Goal: Task Accomplishment & Management: Manage account settings

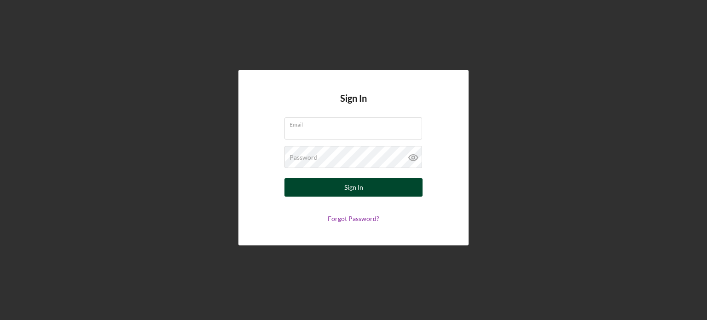
type input "[EMAIL_ADDRESS][DOMAIN_NAME]"
click at [354, 195] on div "Sign In" at bounding box center [353, 187] width 19 height 18
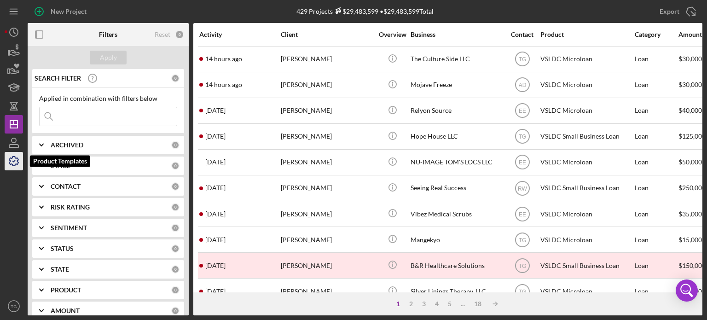
click at [11, 160] on icon "button" at bounding box center [13, 161] width 23 height 23
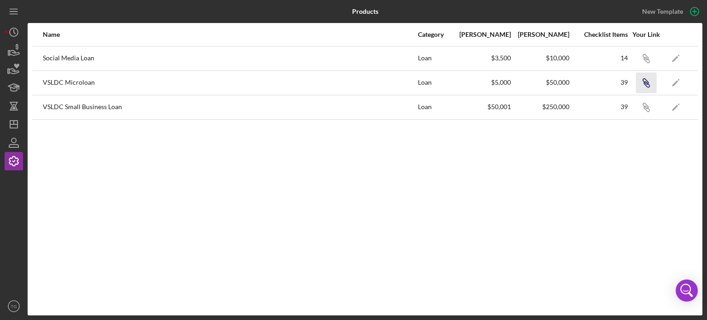
click at [647, 81] on icon "button" at bounding box center [645, 82] width 6 height 6
click at [11, 138] on icon "button" at bounding box center [13, 142] width 23 height 23
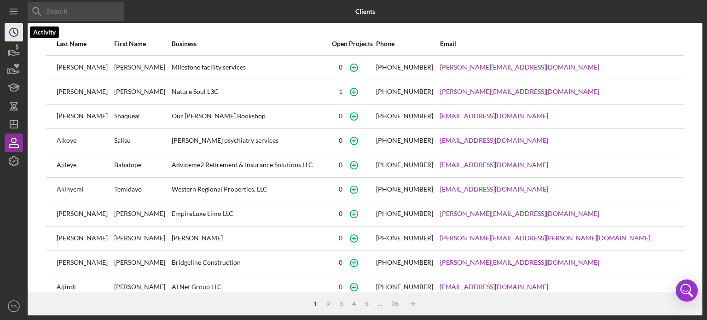
click at [9, 31] on icon "Icon/History" at bounding box center [13, 32] width 23 height 23
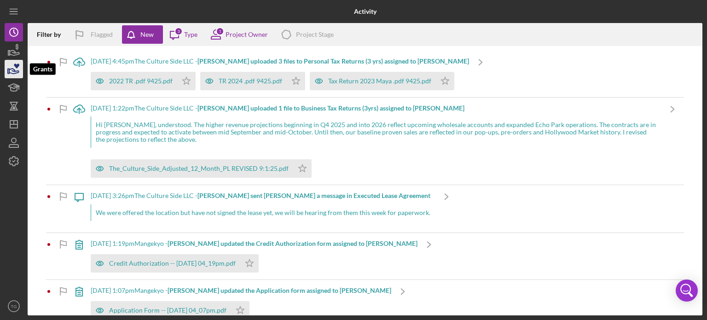
click at [13, 69] on icon "button" at bounding box center [14, 71] width 10 height 5
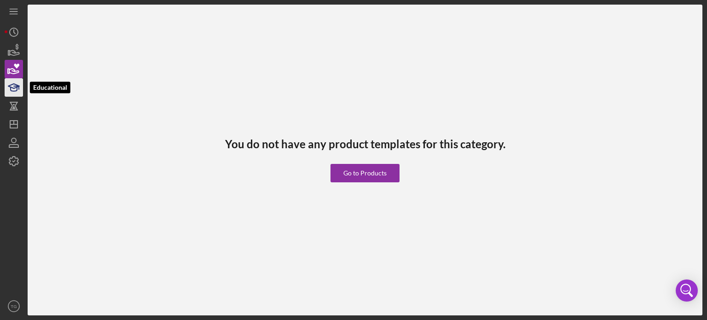
click at [9, 87] on icon "button" at bounding box center [13, 87] width 23 height 23
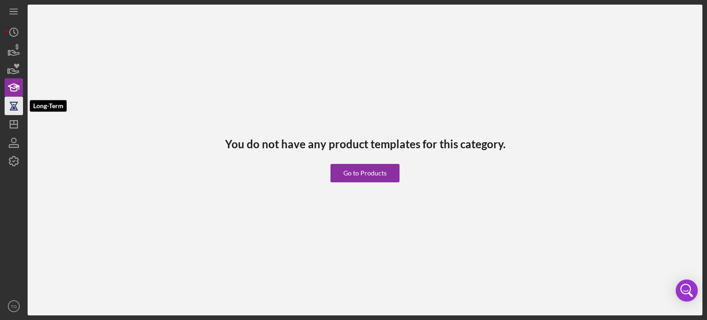
click at [13, 103] on icon "button" at bounding box center [13, 105] width 23 height 23
click at [9, 121] on icon "Icon/Dashboard" at bounding box center [13, 124] width 23 height 23
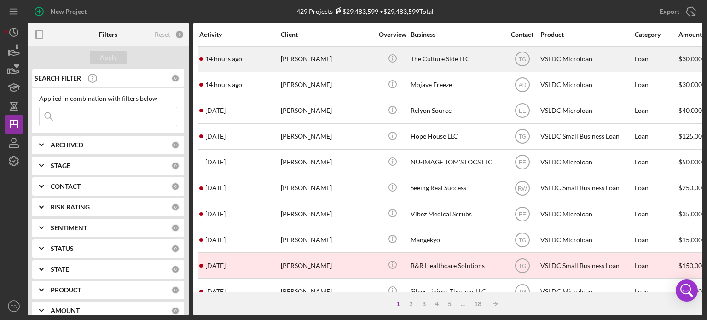
click at [298, 62] on div "[PERSON_NAME]" at bounding box center [327, 59] width 92 height 24
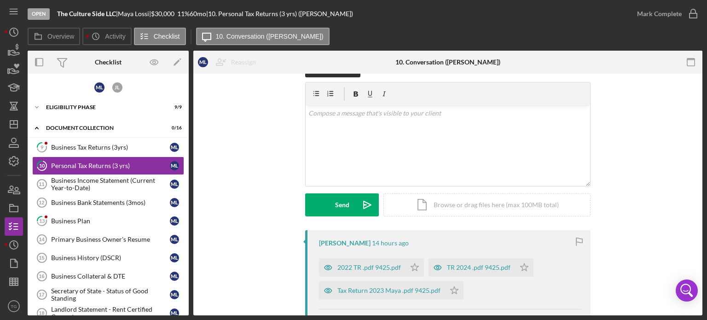
scroll to position [46, 0]
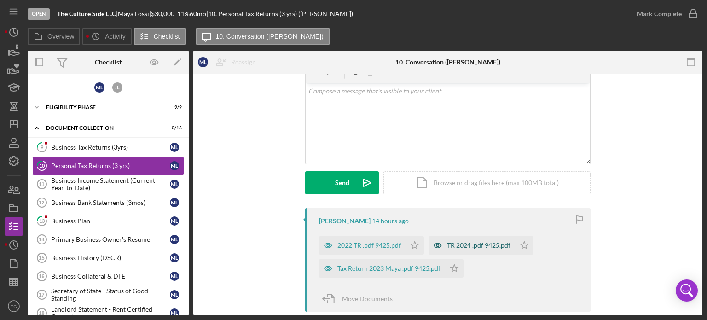
click at [462, 245] on div "TR 2024 .pdf 9425.pdf" at bounding box center [478, 245] width 63 height 7
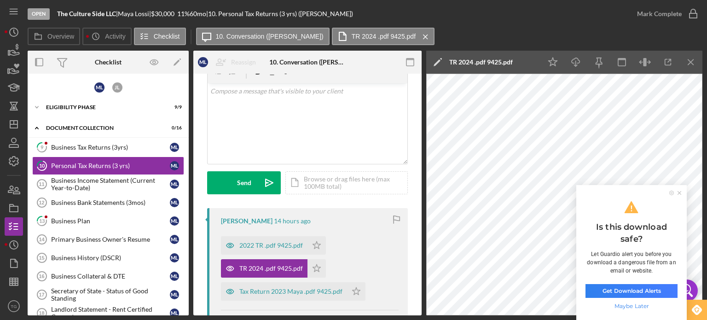
click at [677, 193] on ul at bounding box center [675, 192] width 21 height 5
click at [676, 192] on ul at bounding box center [675, 192] width 21 height 5
click at [682, 194] on ul at bounding box center [675, 192] width 21 height 5
click at [620, 308] on span "Maybe Later" at bounding box center [631, 305] width 92 height 9
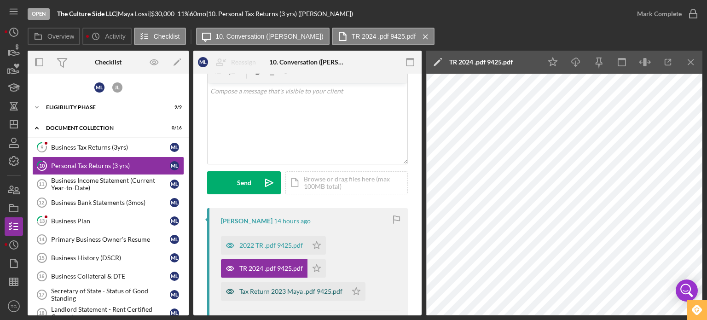
click at [285, 290] on div "Tax Return 2023 Maya .pdf 9425.pdf" at bounding box center [290, 291] width 103 height 7
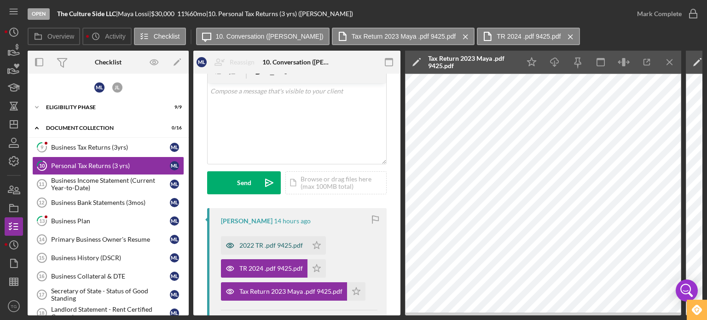
click at [278, 248] on div "2022 TR .pdf 9425.pdf" at bounding box center [270, 245] width 63 height 7
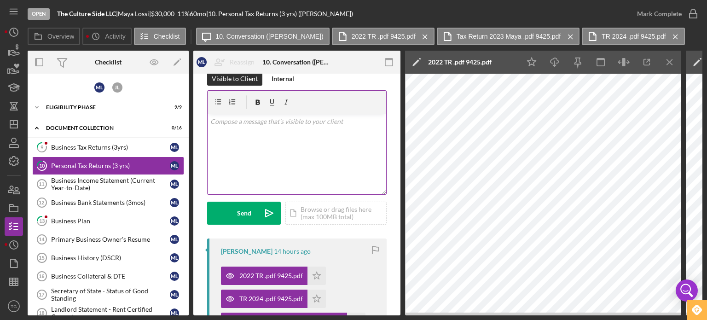
scroll to position [0, 0]
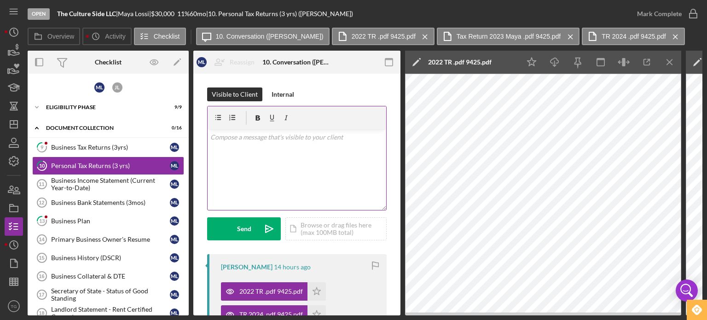
click at [313, 140] on p at bounding box center [296, 137] width 173 height 10
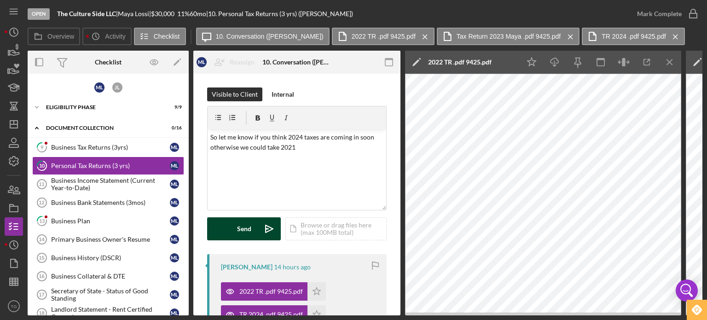
click at [245, 228] on div "Send" at bounding box center [244, 228] width 14 height 23
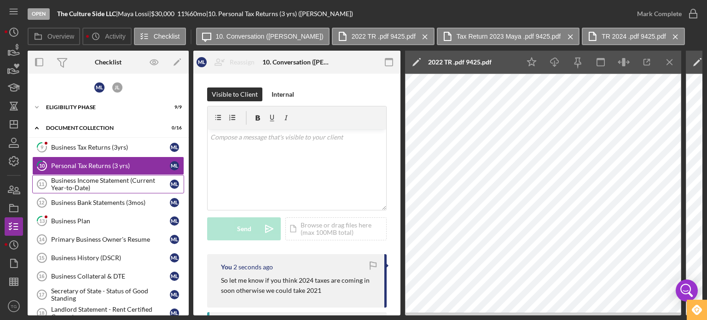
click at [86, 182] on div "Business Income Statement (Current Year-to-Date)" at bounding box center [110, 184] width 119 height 15
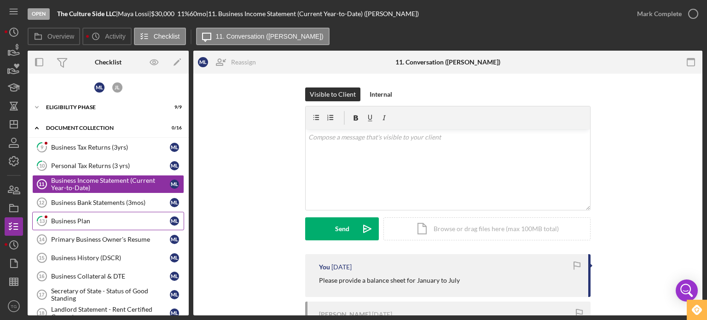
click at [94, 220] on div "Business Plan" at bounding box center [110, 220] width 119 height 7
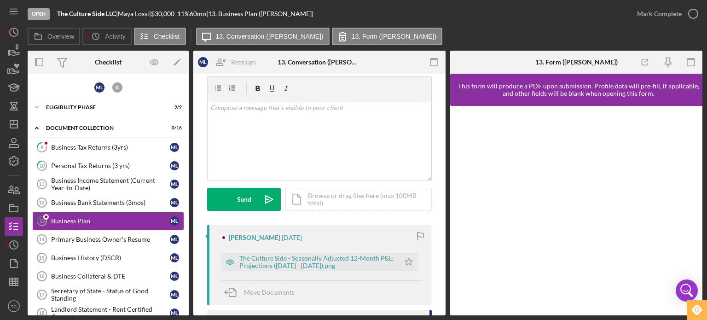
scroll to position [92, 0]
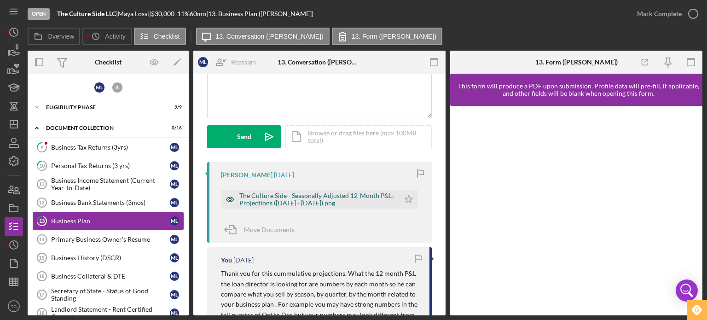
click at [276, 202] on div "The Culture Side - Seasonally Adjusted 12-Month P&L; Projections ([DATE] - [DAT…" at bounding box center [316, 199] width 155 height 15
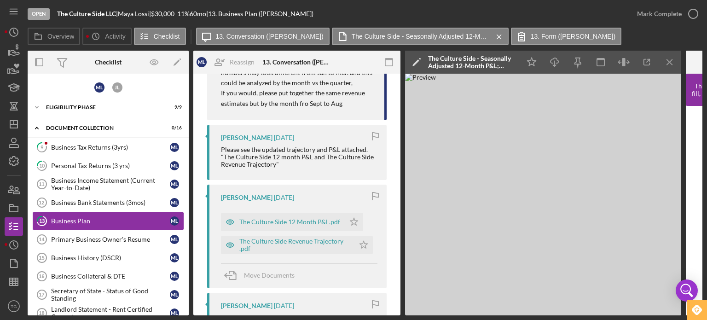
scroll to position [368, 0]
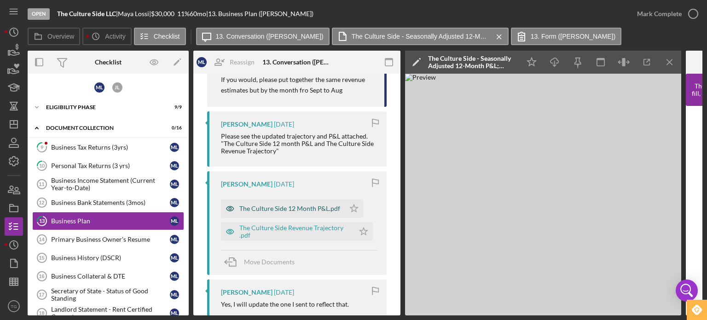
click at [282, 209] on div "The Culture Side 12 Month P&L.pdf" at bounding box center [289, 208] width 101 height 7
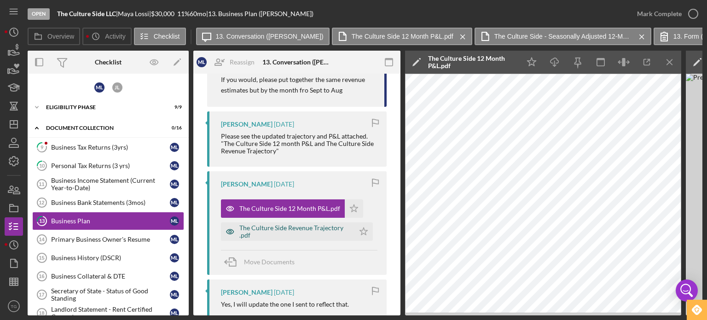
click at [288, 229] on div "The Culture Side Revenue Trajectory .pdf" at bounding box center [294, 231] width 110 height 15
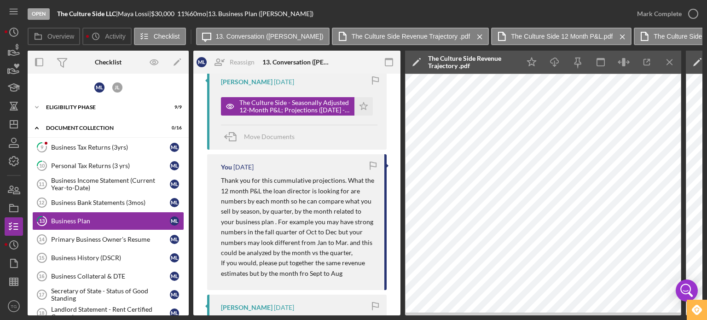
scroll to position [184, 0]
click at [281, 96] on div "The Culture Side - Seasonally Adjusted 12-Month P&L; Projections ([DATE] - [DAT…" at bounding box center [299, 104] width 156 height 23
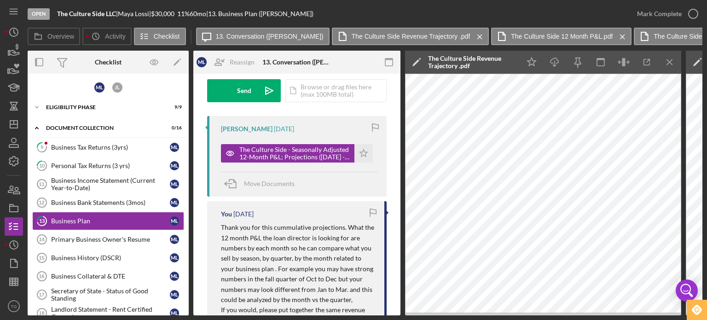
scroll to position [46, 0]
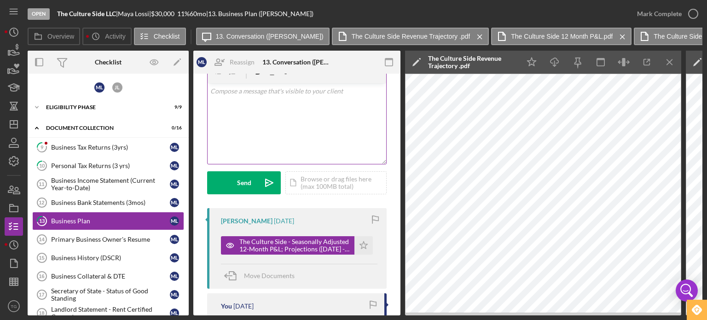
click at [252, 92] on p at bounding box center [296, 91] width 173 height 10
click at [283, 102] on p "Please provide by the month a breakdown of the expenses (vs one total amount)" at bounding box center [296, 96] width 173 height 21
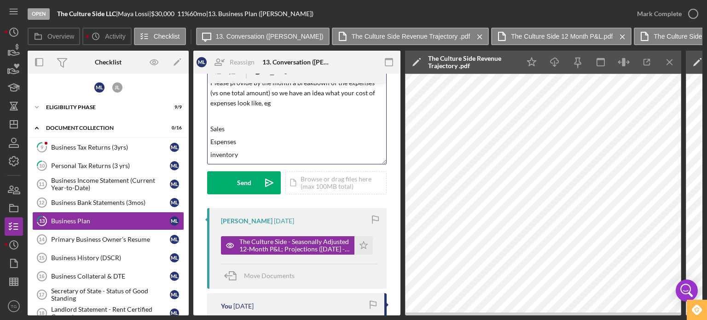
scroll to position [0, 0]
click at [274, 113] on p "Please provide by the month a breakdown of the expenses (vs one total amount) s…" at bounding box center [296, 101] width 173 height 31
click at [210, 127] on p at bounding box center [296, 124] width 173 height 10
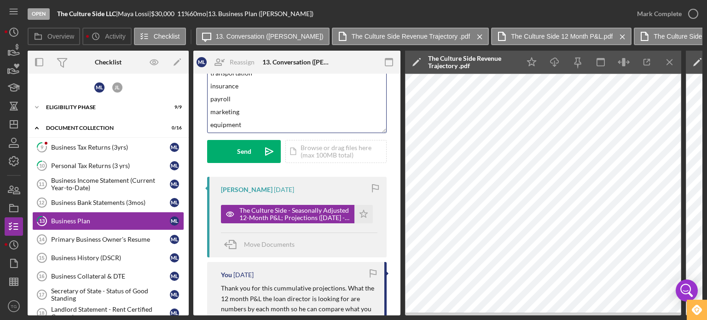
scroll to position [92, 0]
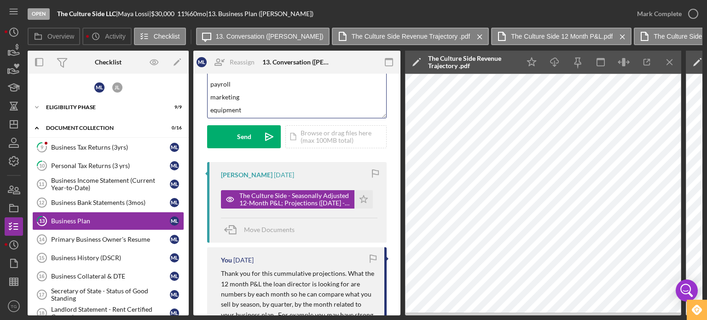
click at [254, 109] on p "equipment" at bounding box center [296, 110] width 173 height 10
click at [255, 99] on p "equipment" at bounding box center [296, 98] width 173 height 10
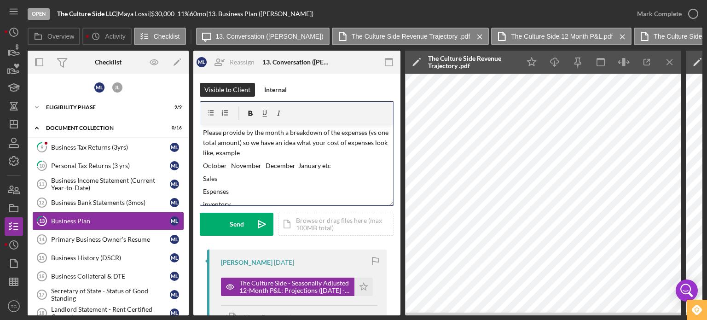
scroll to position [0, 0]
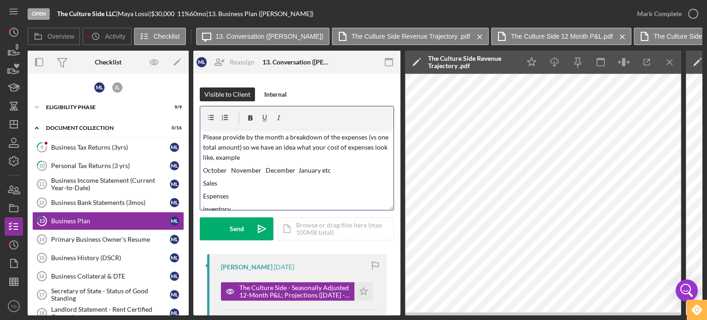
click at [251, 135] on p "Please provide by the month a breakdown of the expenses (vs one total amount) s…" at bounding box center [297, 147] width 188 height 31
click at [325, 138] on p "Please provide projections by the month a breakdown of the expenses (vs one tot…" at bounding box center [297, 147] width 188 height 31
click at [335, 148] on p "Please provide projections by the month w/ breakdown of the expenses (vs one to…" at bounding box center [297, 147] width 188 height 31
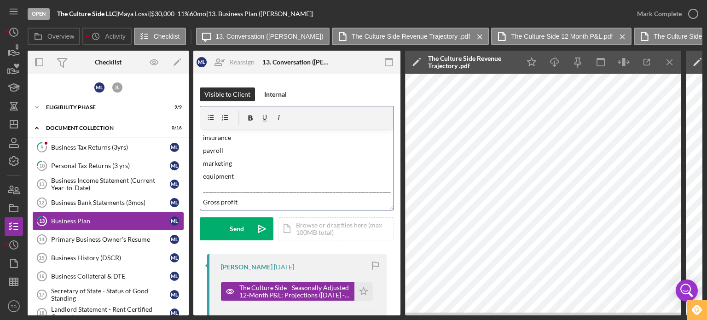
scroll to position [46, 0]
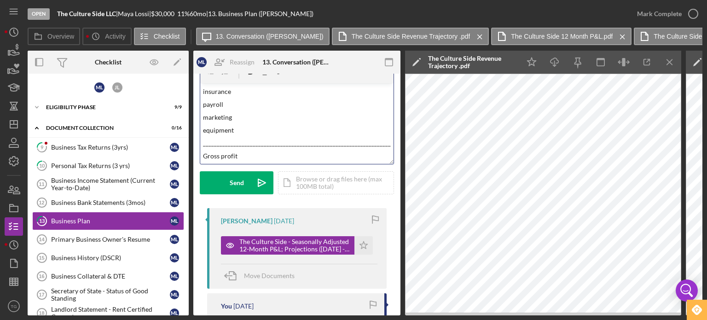
click at [260, 159] on p "Gross profit" at bounding box center [297, 156] width 188 height 10
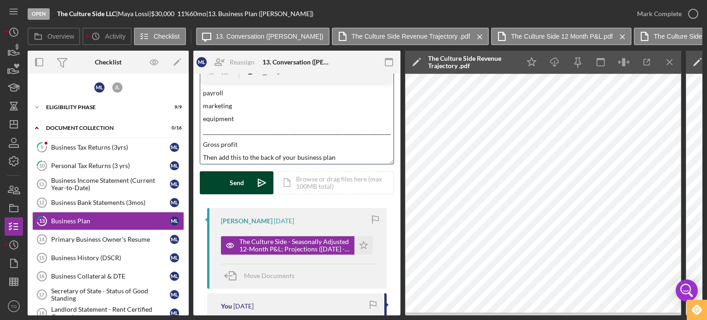
click at [235, 187] on div "Send" at bounding box center [237, 182] width 14 height 23
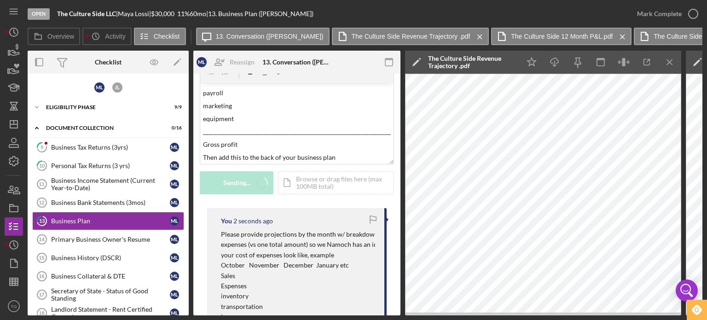
scroll to position [0, 0]
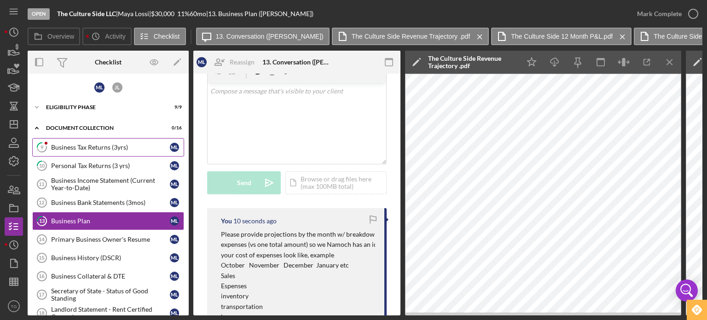
click at [80, 144] on div "Business Tax Returns (3yrs)" at bounding box center [110, 147] width 119 height 7
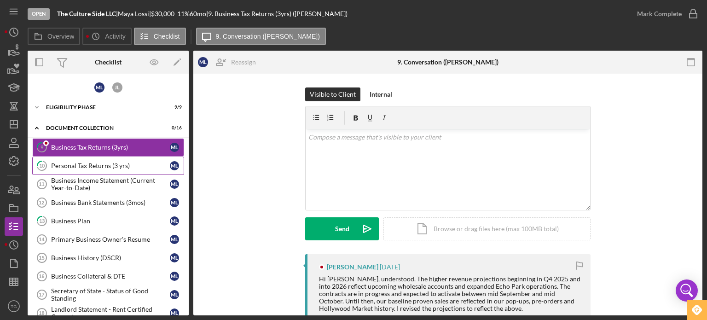
click at [74, 164] on div "Personal Tax Returns (3 yrs)" at bounding box center [110, 165] width 119 height 7
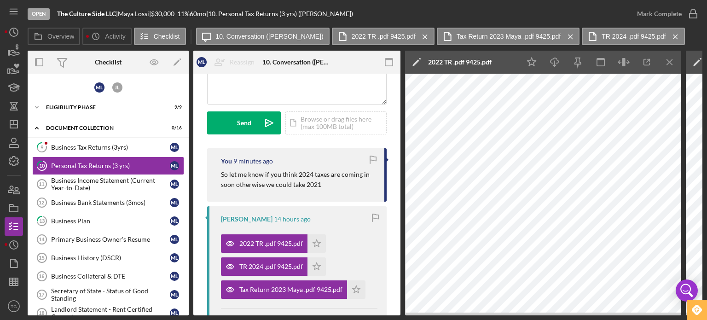
scroll to position [92, 0]
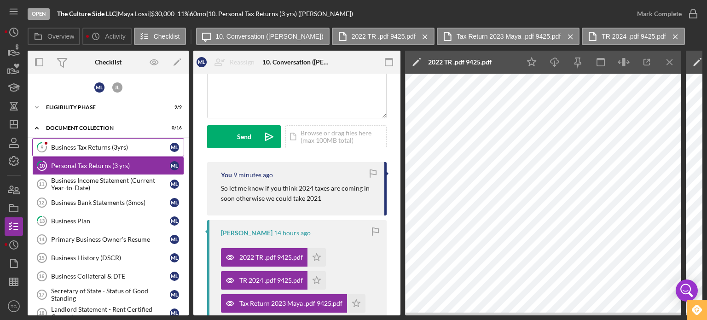
click at [121, 139] on link "9 Business Tax Returns (3yrs) M L" at bounding box center [108, 147] width 152 height 18
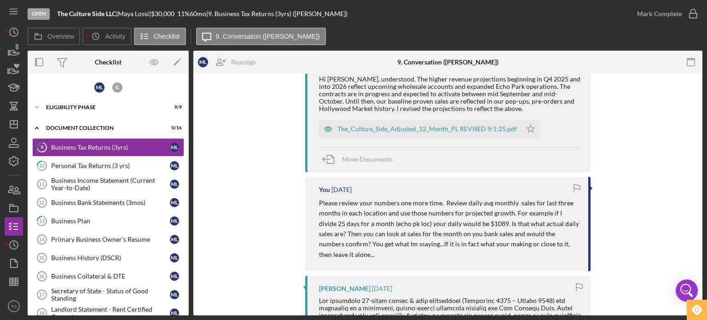
scroll to position [184, 0]
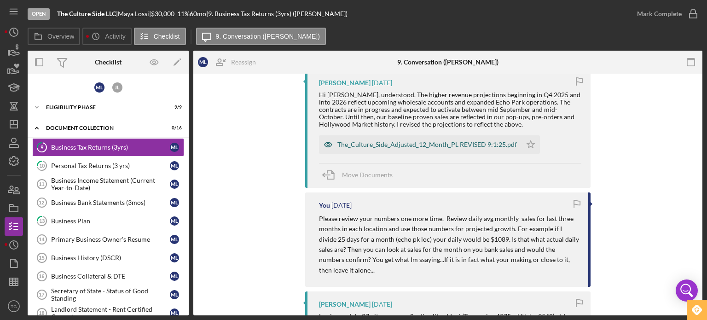
click at [432, 145] on div "The_Culture_Side_Adjusted_12_Month_PL REVISED 9:1:25.pdf" at bounding box center [426, 144] width 179 height 7
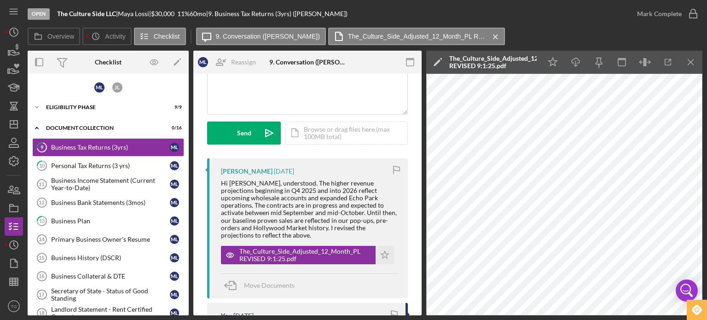
scroll to position [92, 0]
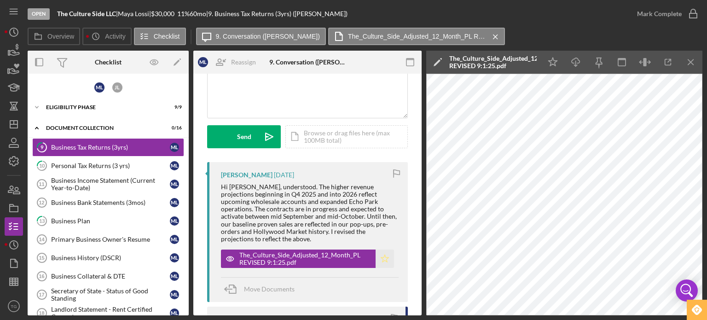
click at [383, 257] on polygon "button" at bounding box center [385, 257] width 8 height 7
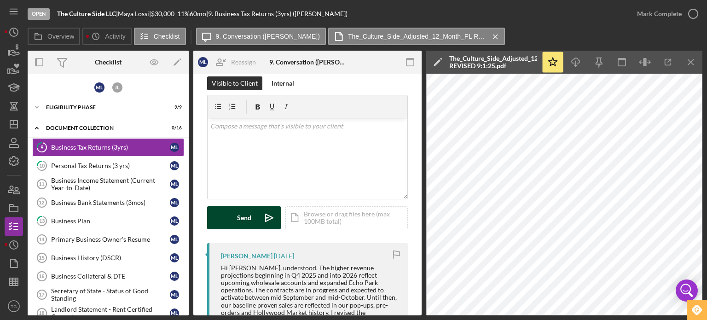
scroll to position [0, 0]
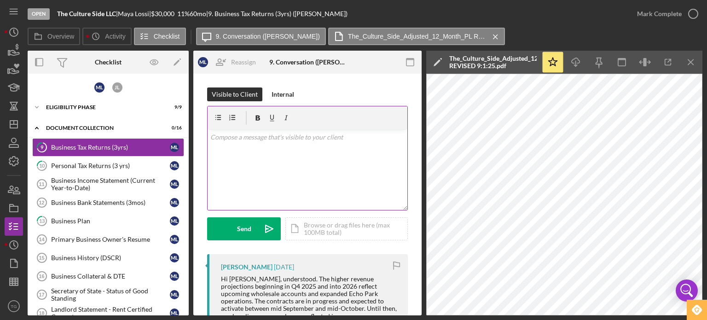
click at [260, 140] on p at bounding box center [307, 137] width 195 height 10
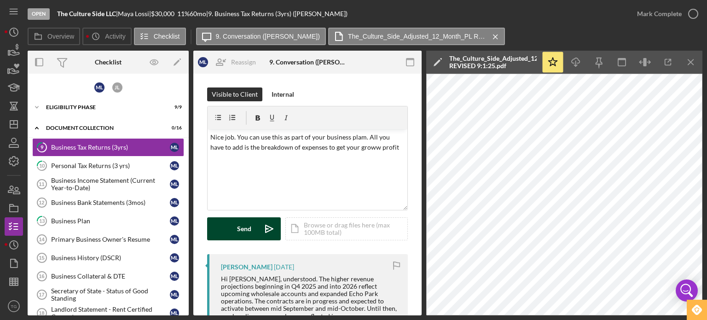
click at [242, 230] on div "Send" at bounding box center [244, 228] width 14 height 23
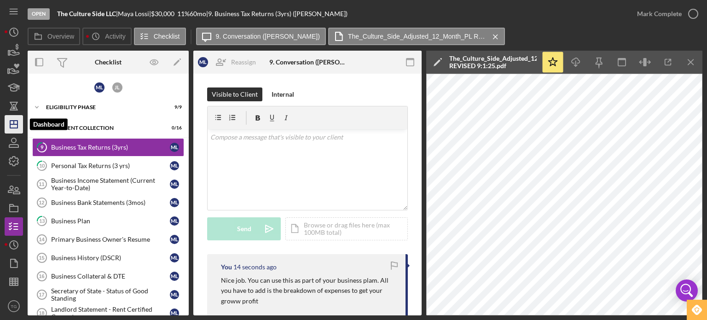
click at [10, 121] on polygon "button" at bounding box center [13, 124] width 7 height 7
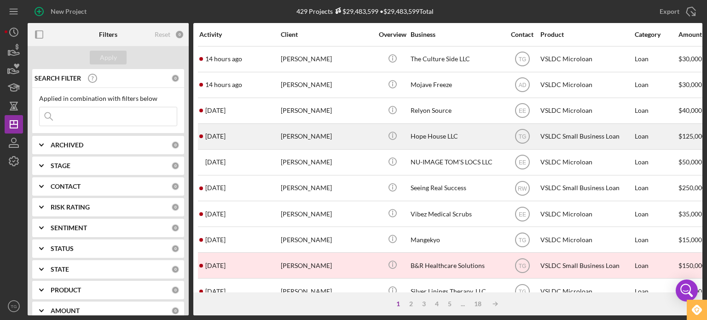
click at [319, 138] on div "[PERSON_NAME]" at bounding box center [327, 136] width 92 height 24
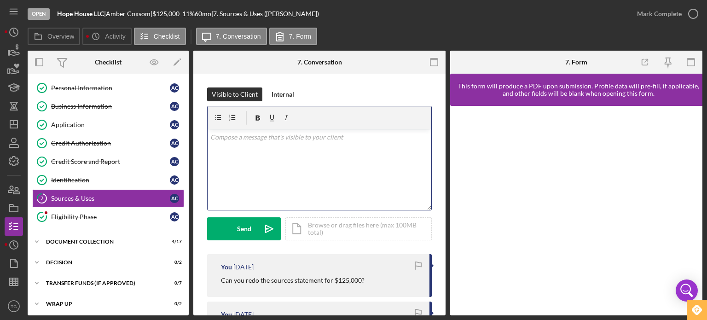
click at [253, 138] on p at bounding box center [319, 137] width 219 height 10
click at [279, 93] on div "Internal" at bounding box center [282, 94] width 23 height 14
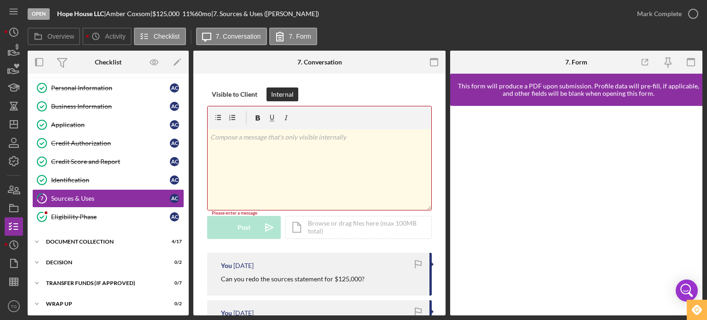
click at [259, 139] on p at bounding box center [319, 137] width 219 height 10
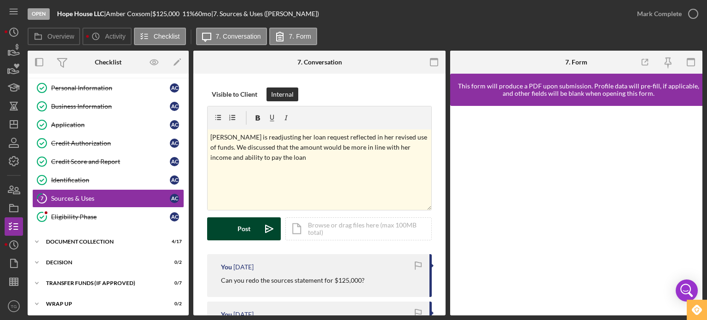
click at [245, 229] on div "Post" at bounding box center [243, 228] width 13 height 23
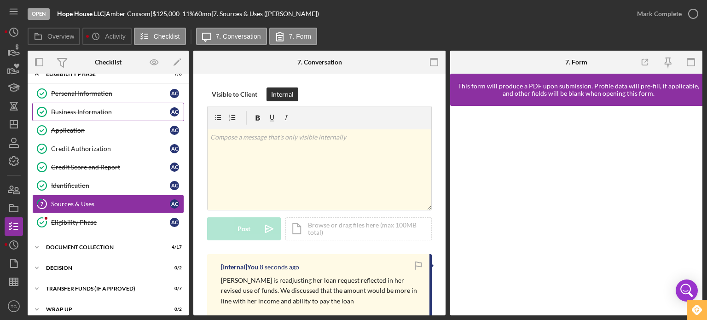
scroll to position [19, 0]
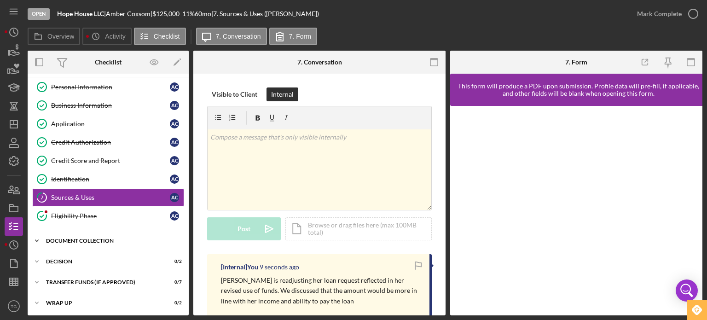
click at [97, 240] on div "Document Collection" at bounding box center [111, 241] width 131 height 6
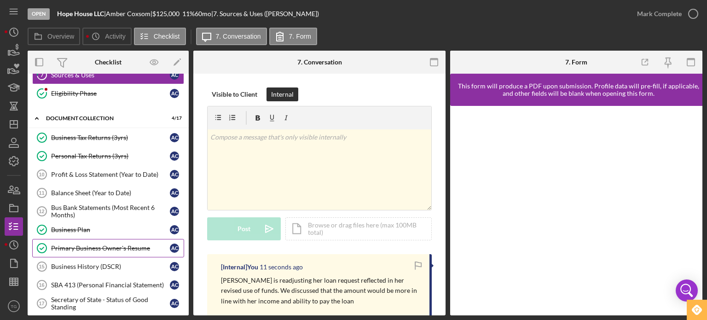
scroll to position [157, 0]
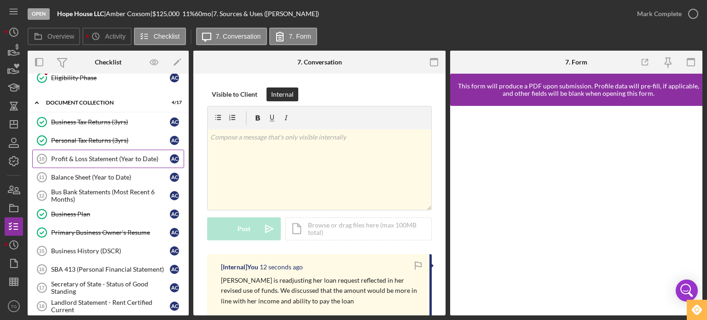
click at [134, 155] on div "Profit & Loss Statement (Year to Date)" at bounding box center [110, 158] width 119 height 7
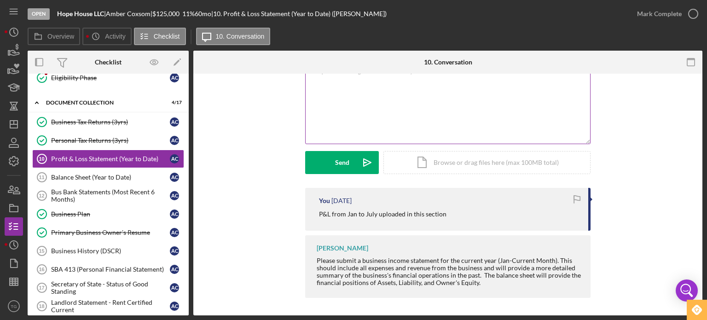
scroll to position [66, 0]
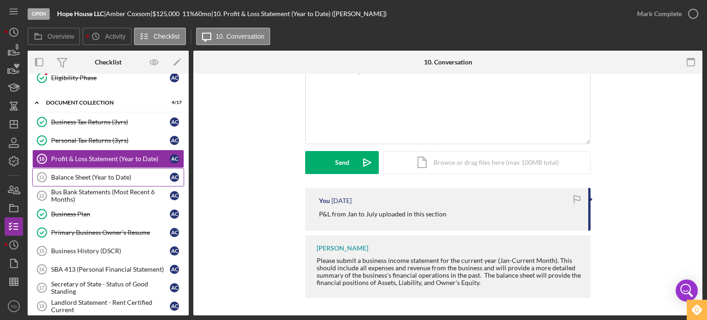
click at [93, 177] on div "Balance Sheet (Year to Date)" at bounding box center [110, 176] width 119 height 7
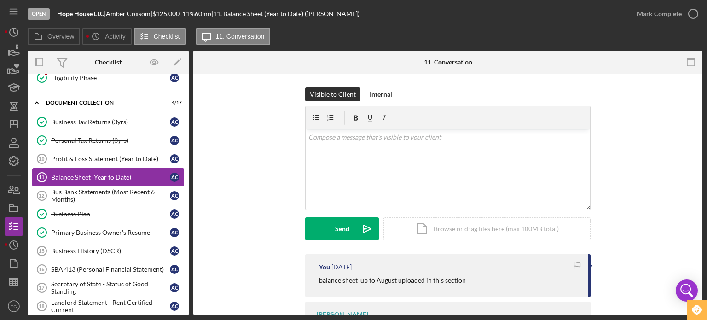
scroll to position [203, 0]
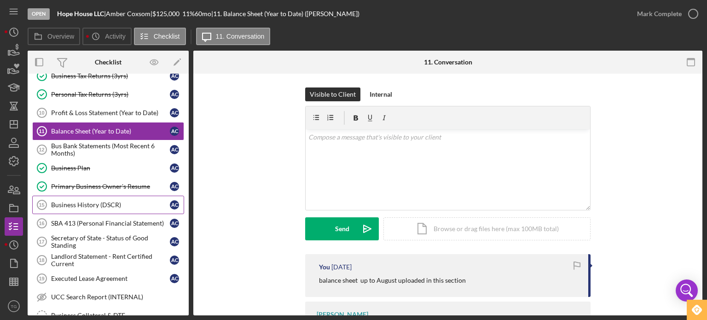
click at [93, 196] on link "Business History (DSCR) 15 Business History (DSCR) A C" at bounding box center [108, 205] width 152 height 18
